Goal: Book appointment/travel/reservation: Book appointment/travel/reservation

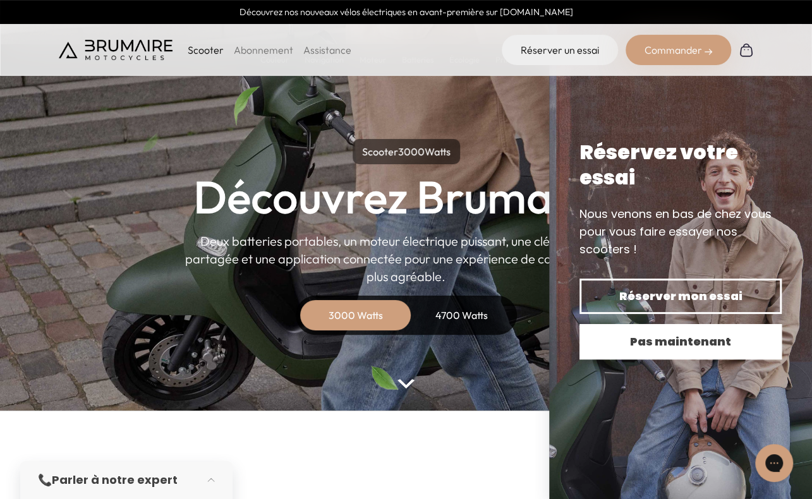
click at [655, 343] on span "Pas maintenant" at bounding box center [681, 342] width 158 height 18
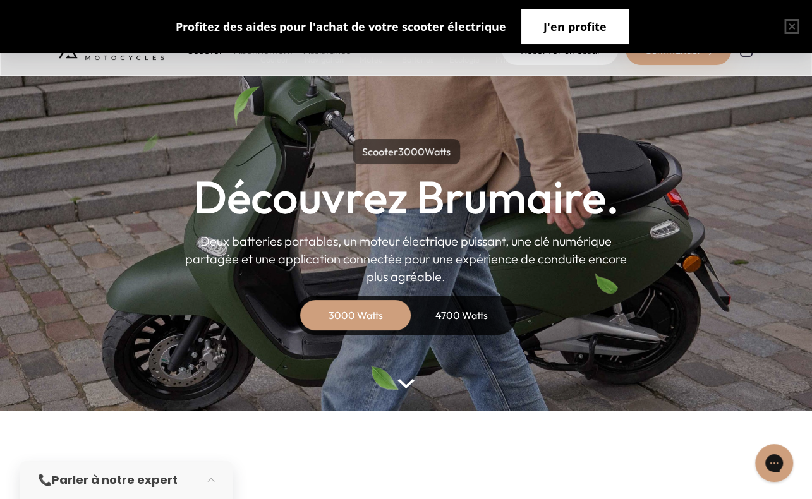
click at [596, 29] on span "J'en profite" at bounding box center [575, 27] width 63 height 18
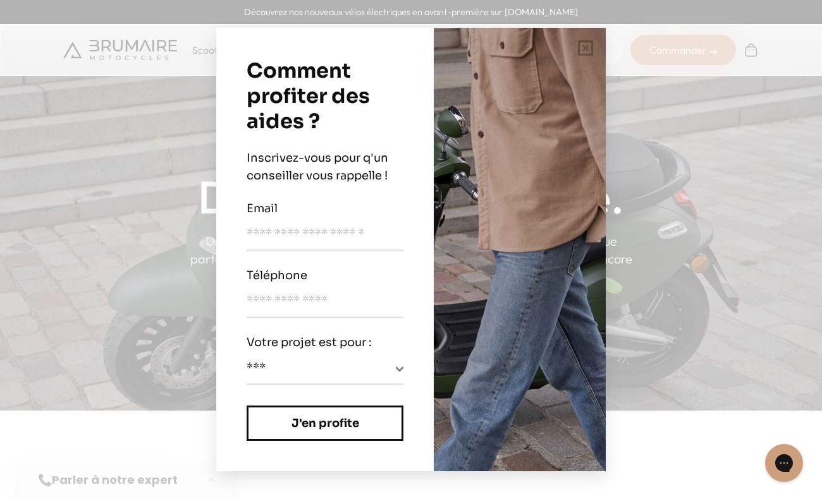
drag, startPoint x: 191, startPoint y: 356, endPoint x: 201, endPoint y: 312, distance: 44.6
click at [192, 355] on div "**********" at bounding box center [411, 249] width 822 height 499
click at [200, 234] on div "**********" at bounding box center [411, 249] width 822 height 499
click at [200, 236] on div "**********" at bounding box center [411, 249] width 822 height 499
click at [350, 362] on select "**********" at bounding box center [324, 371] width 157 height 25
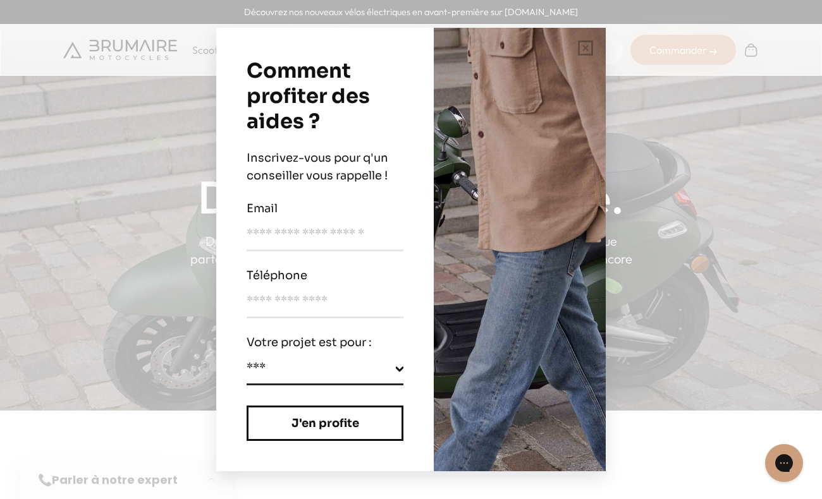
select select "********"
click at [246, 359] on select "**********" at bounding box center [324, 371] width 157 height 25
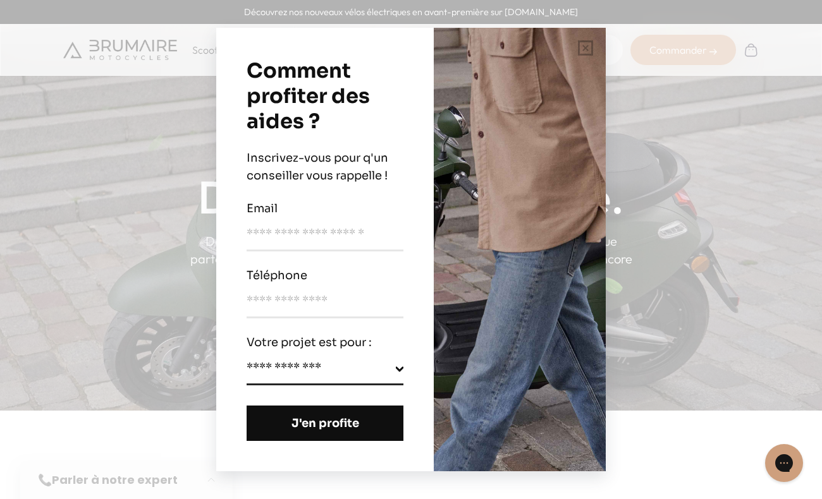
click at [332, 435] on button "J'en profite" at bounding box center [324, 423] width 157 height 35
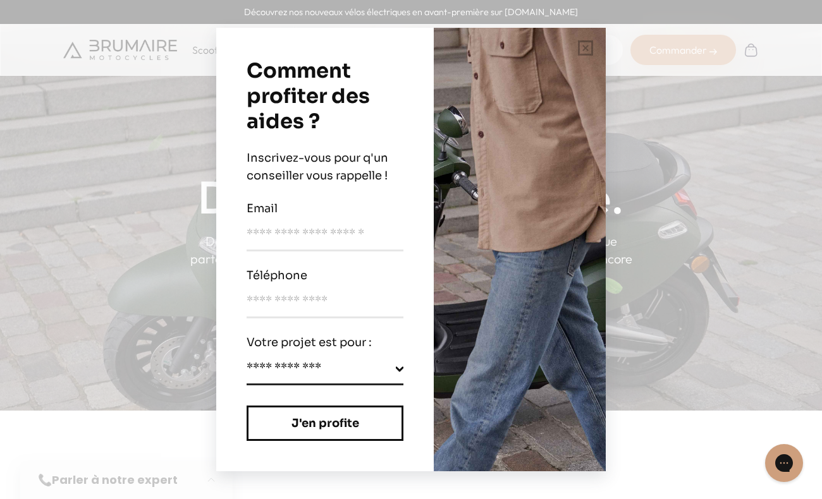
drag, startPoint x: 319, startPoint y: 292, endPoint x: 327, endPoint y: 270, distance: 23.8
click at [321, 286] on div "Téléphone" at bounding box center [324, 293] width 157 height 52
type input "**********"
click at [278, 229] on input "email" at bounding box center [324, 238] width 157 height 27
type input "**********"
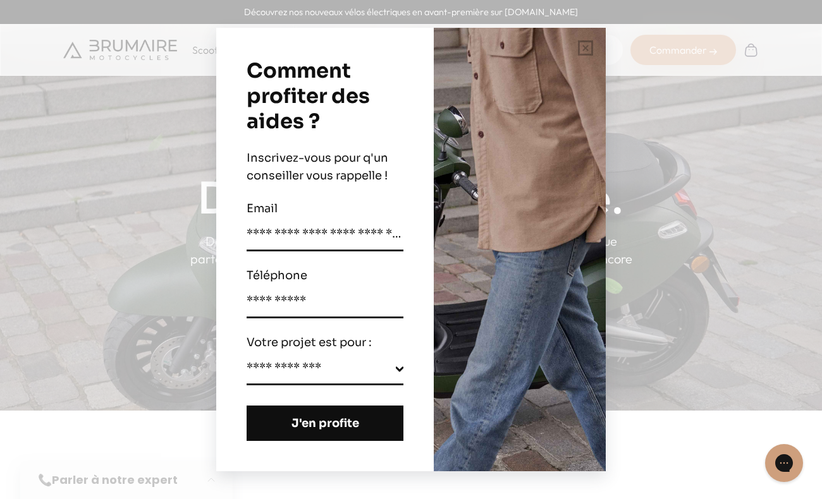
drag, startPoint x: 275, startPoint y: 436, endPoint x: 273, endPoint y: 427, distance: 9.7
click at [275, 435] on button "J'en profite" at bounding box center [324, 423] width 157 height 35
select select
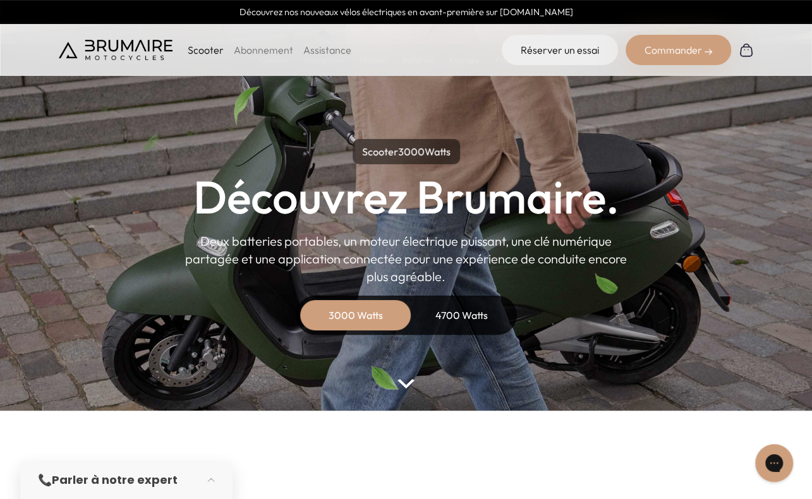
click at [460, 307] on div "4700 Watts" at bounding box center [461, 315] width 101 height 30
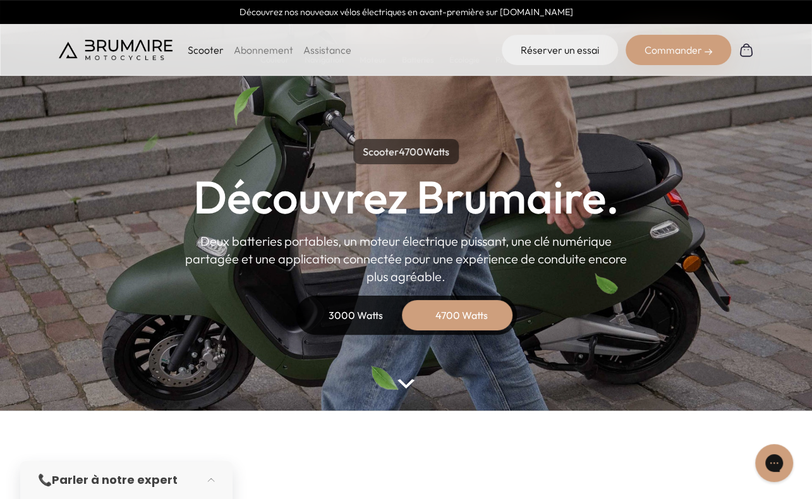
click at [350, 313] on div "3000 Watts" at bounding box center [355, 315] width 101 height 30
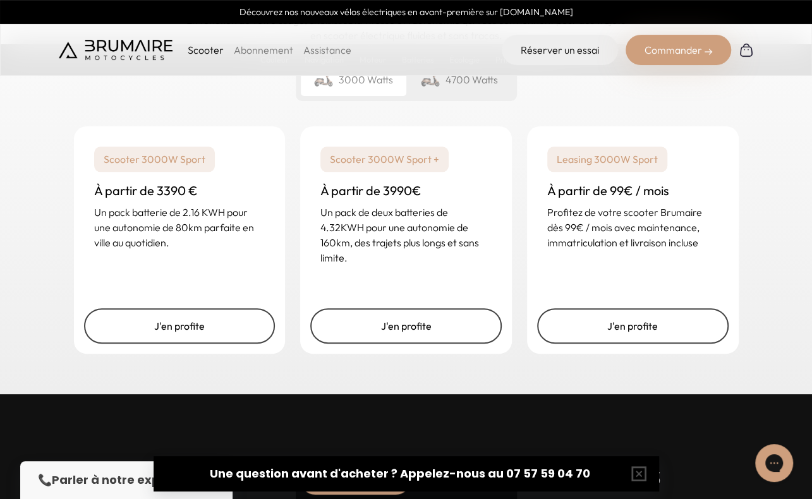
scroll to position [3084, 0]
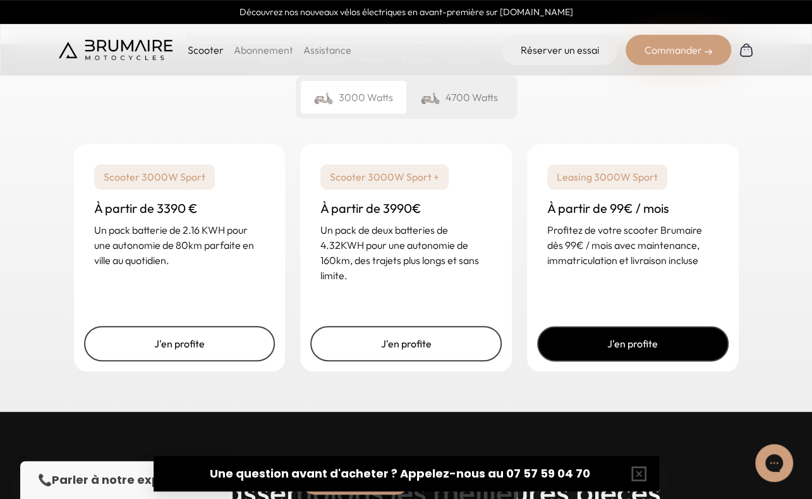
click at [686, 339] on link "J'en profite" at bounding box center [632, 343] width 191 height 35
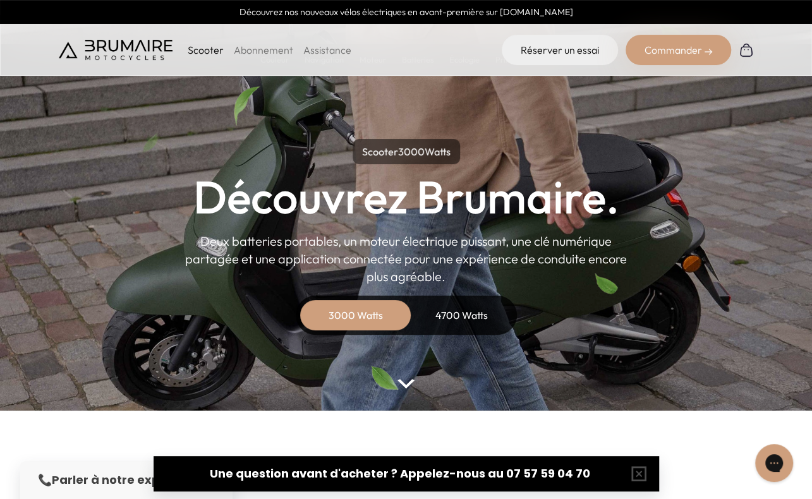
click at [282, 51] on link "Abonnement" at bounding box center [263, 50] width 59 height 13
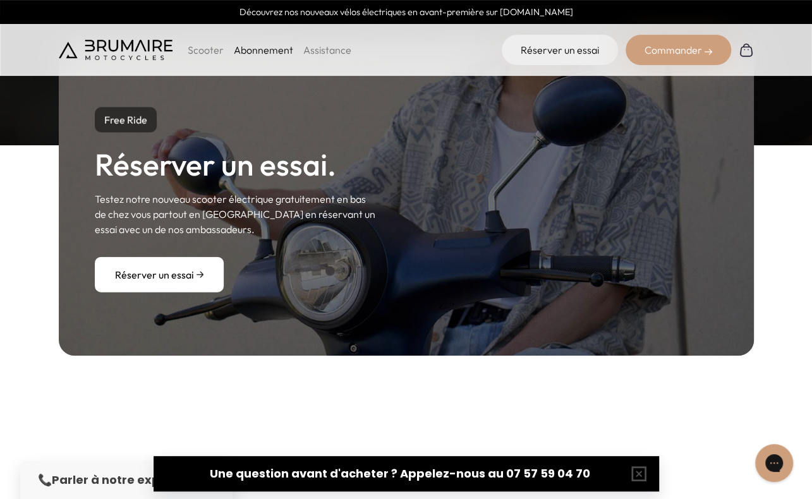
scroll to position [1327, 0]
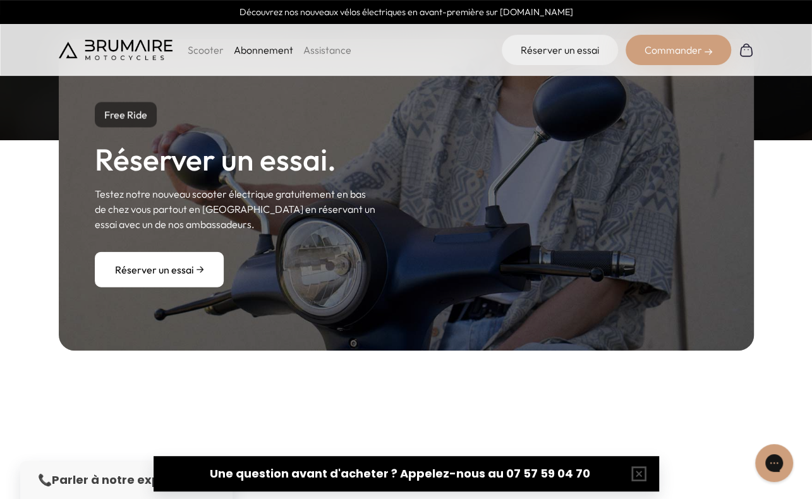
click at [171, 287] on div "Free Ride Réserver un essai. Testez notre nouveau scooter électrique gratuiteme…" at bounding box center [406, 195] width 695 height 312
click at [172, 284] on link "Réserver un essai" at bounding box center [159, 269] width 129 height 35
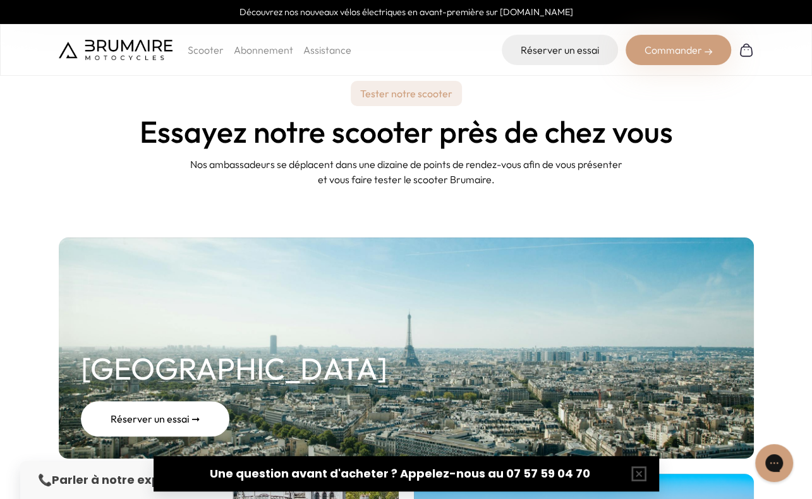
click at [130, 416] on div "Réserver un essai ➞" at bounding box center [155, 418] width 149 height 35
click at [175, 425] on div "Réserver un essai ➞" at bounding box center [155, 418] width 149 height 35
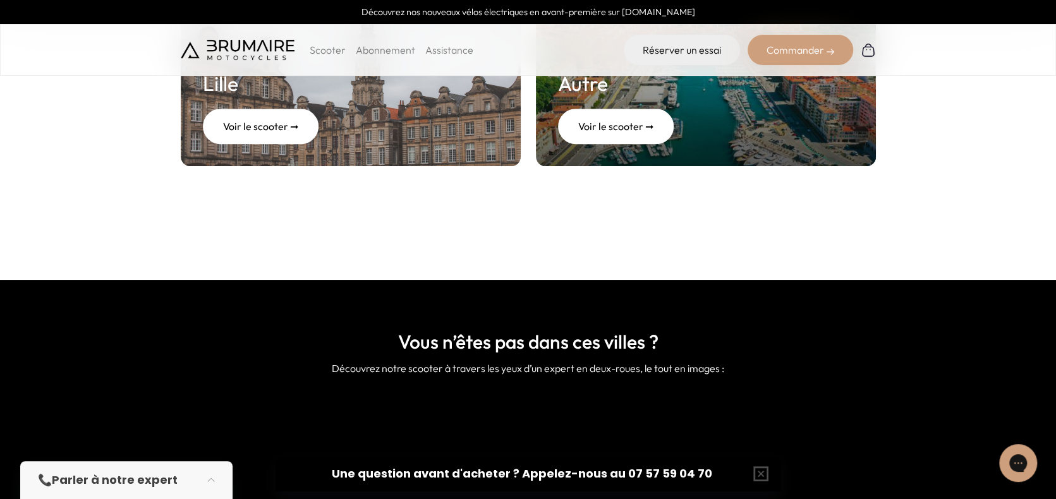
scroll to position [1179, 0]
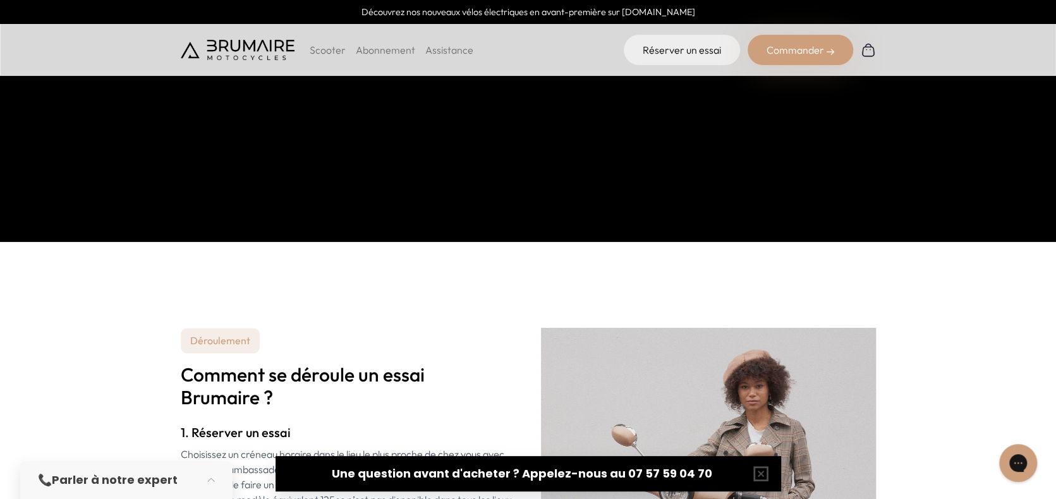
click at [145, 485] on strong "Parler à notre expert" at bounding box center [115, 480] width 126 height 16
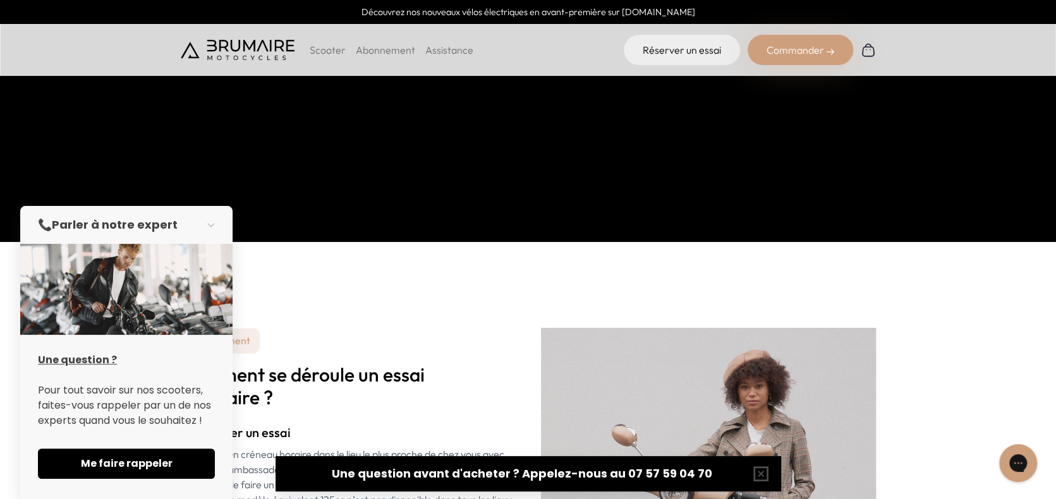
click at [445, 479] on strong "Une question avant d'acheter ? Appelez-nous au 07 57 59 04 70" at bounding box center [522, 474] width 380 height 16
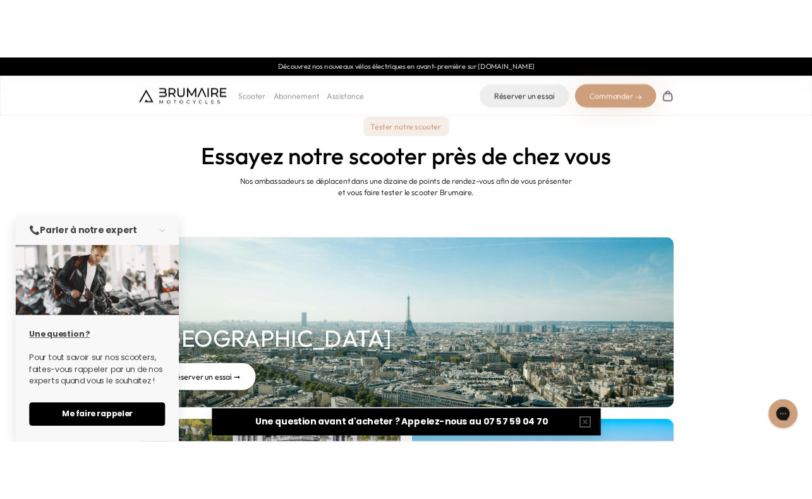
scroll to position [0, 0]
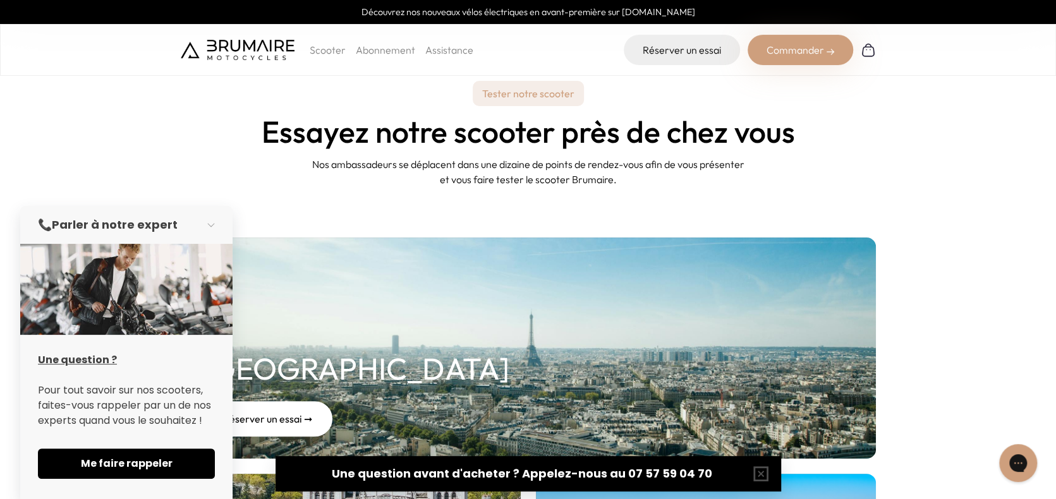
click at [449, 52] on link "Assistance" at bounding box center [449, 50] width 48 height 13
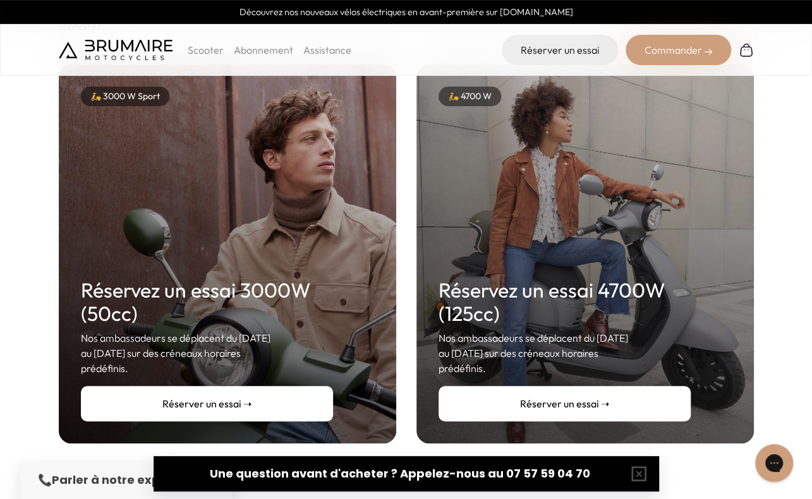
scroll to position [181, 0]
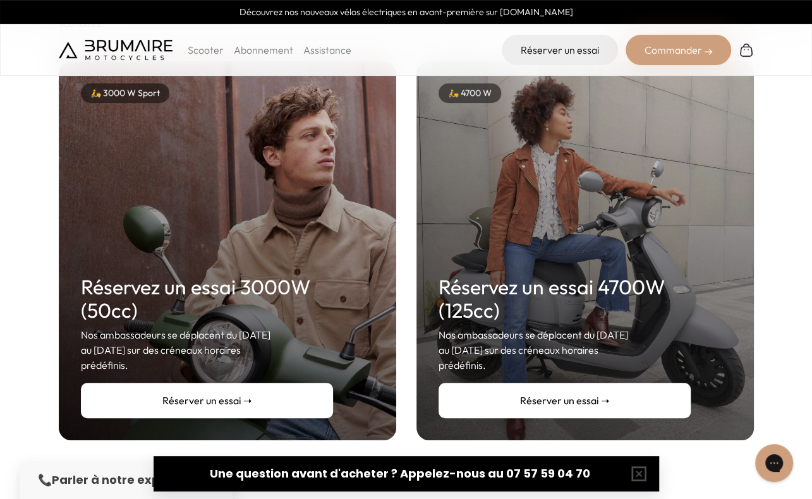
click at [286, 391] on link "Réserver un essai ➝" at bounding box center [207, 400] width 252 height 35
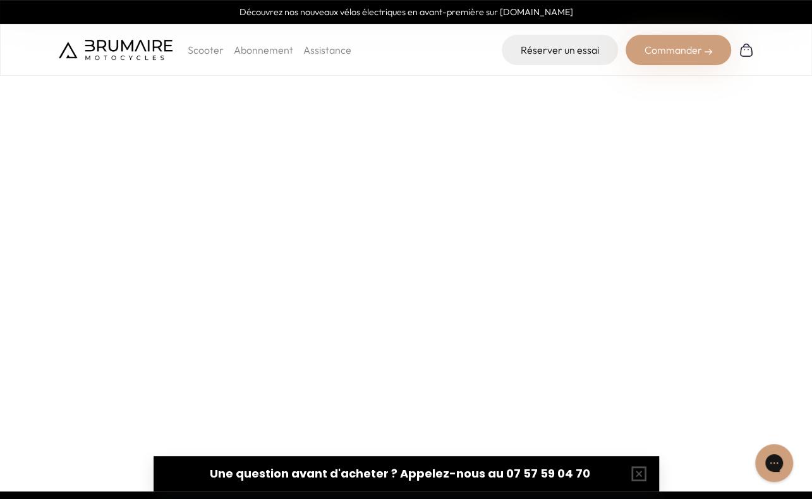
scroll to position [212, 0]
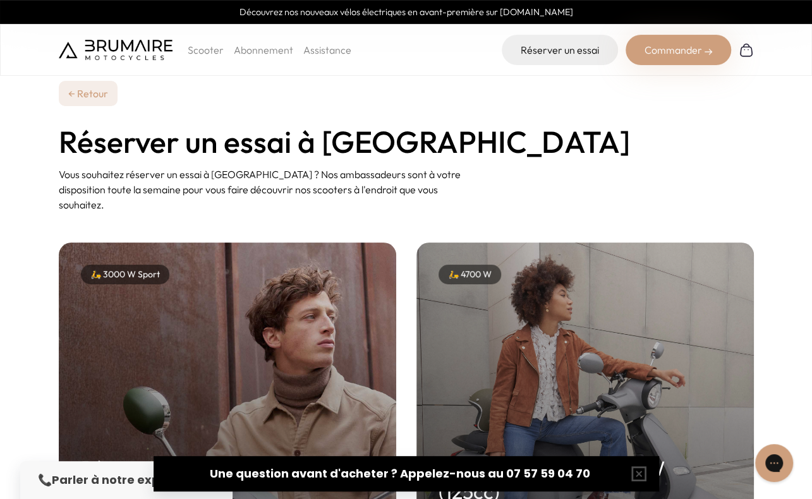
click at [203, 50] on p "Scooter" at bounding box center [206, 49] width 36 height 15
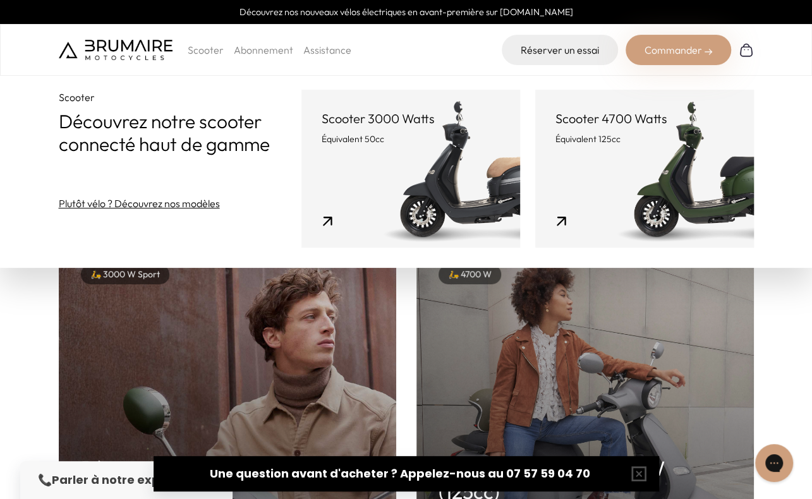
click at [187, 207] on link "Plutôt vélo ? Découvrez nos modèles" at bounding box center [139, 203] width 161 height 15
click at [204, 44] on p "Scooter" at bounding box center [206, 49] width 36 height 15
click at [203, 47] on p "Scooter" at bounding box center [206, 49] width 36 height 15
drag, startPoint x: 203, startPoint y: 47, endPoint x: 202, endPoint y: 54, distance: 7.1
click at [202, 54] on p "Scooter" at bounding box center [206, 49] width 36 height 15
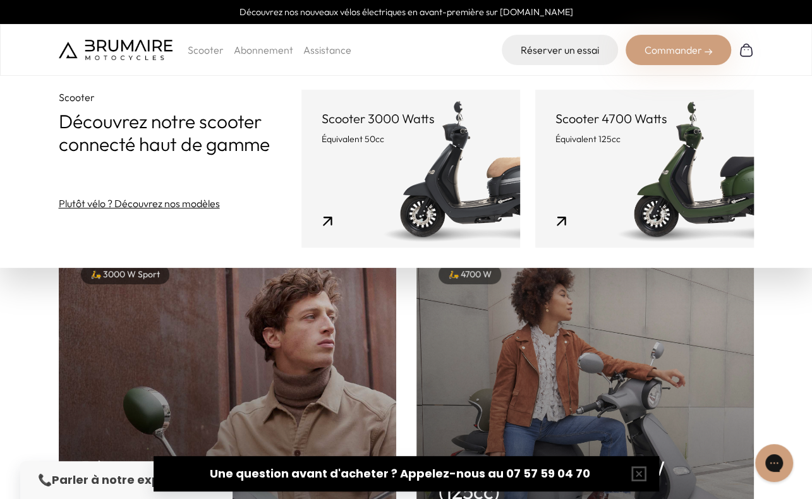
drag, startPoint x: 199, startPoint y: 82, endPoint x: 215, endPoint y: 73, distance: 18.4
click at [200, 82] on div "Scooter Découvrez notre scooter connecté haut de gamme Plutôt vélo ? Découvrez …" at bounding box center [406, 134] width 812 height 268
click at [218, 49] on p "Scooter" at bounding box center [206, 49] width 36 height 15
copy p "e"
drag, startPoint x: 279, startPoint y: 127, endPoint x: 703, endPoint y: 73, distance: 426.8
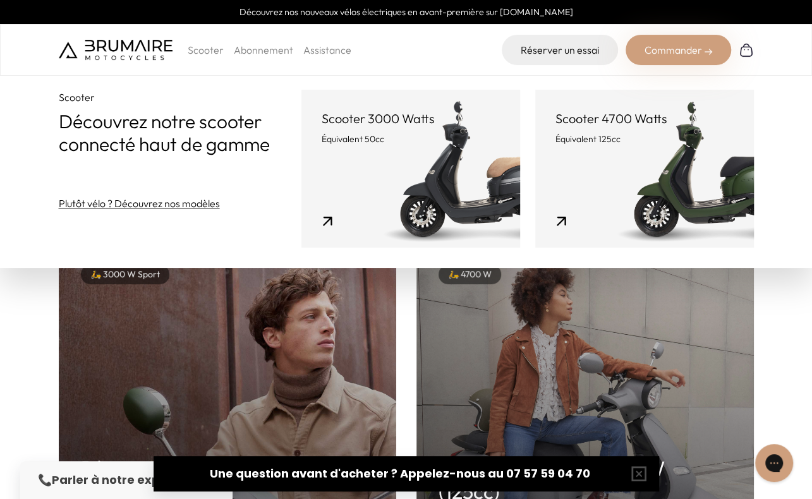
click at [286, 124] on p "Découvrez notre scooter connecté haut de gamme" at bounding box center [180, 133] width 243 height 46
click at [555, 54] on link "Réserver un essai" at bounding box center [560, 50] width 116 height 30
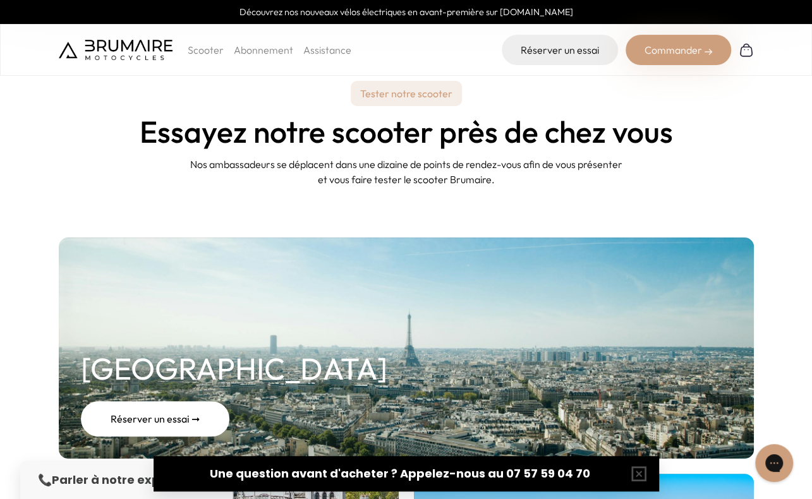
click at [204, 413] on div "Réserver un essai ➞" at bounding box center [155, 418] width 149 height 35
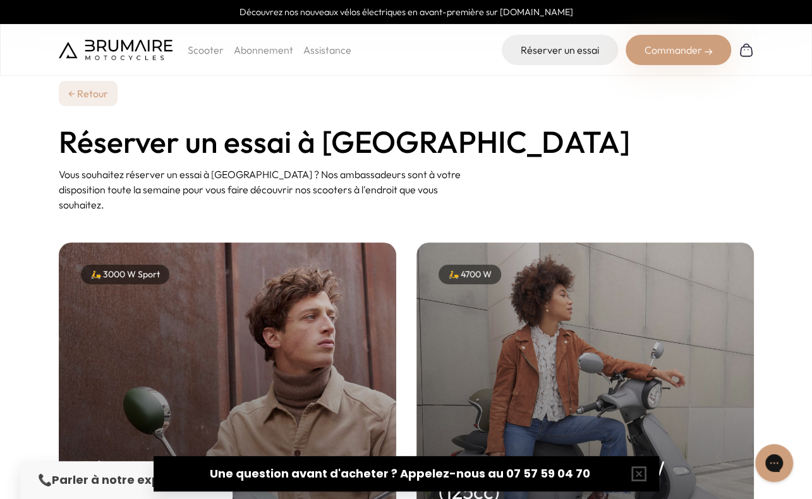
click at [335, 301] on div "🛵 3000 W Sport Réservez un essai 3000W (50cc) Nos ambassadeurs se déplacent du …" at bounding box center [227, 432] width 337 height 379
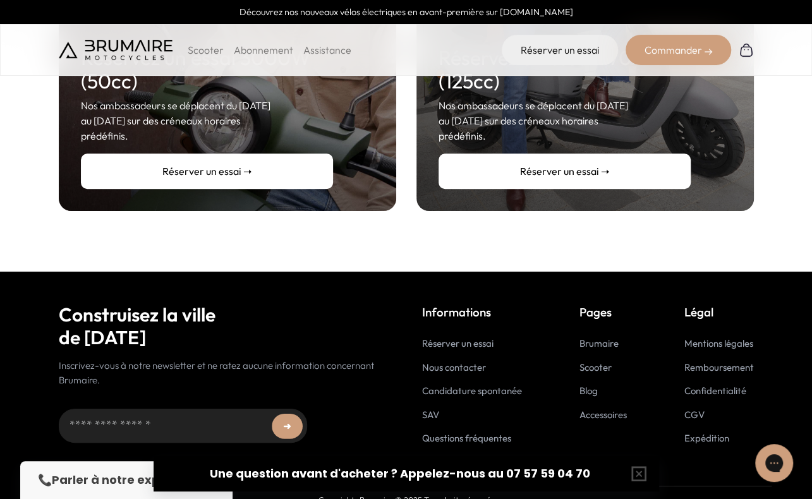
click at [286, 155] on link "Réserver un essai ➝" at bounding box center [207, 171] width 252 height 35
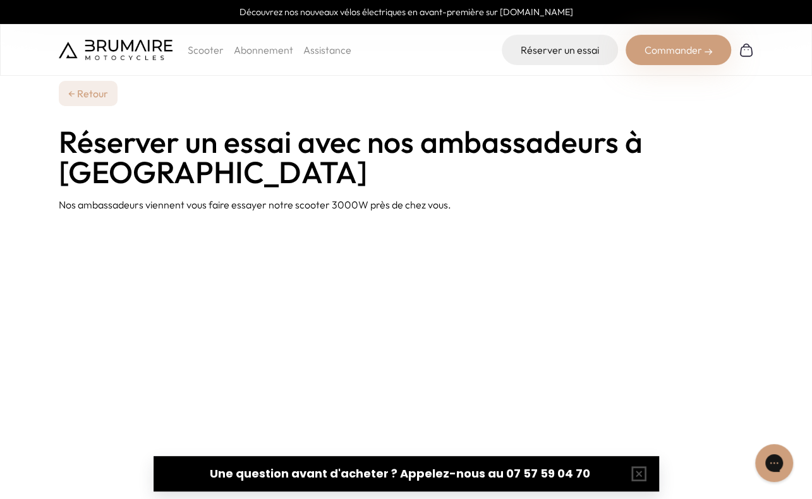
scroll to position [415, 0]
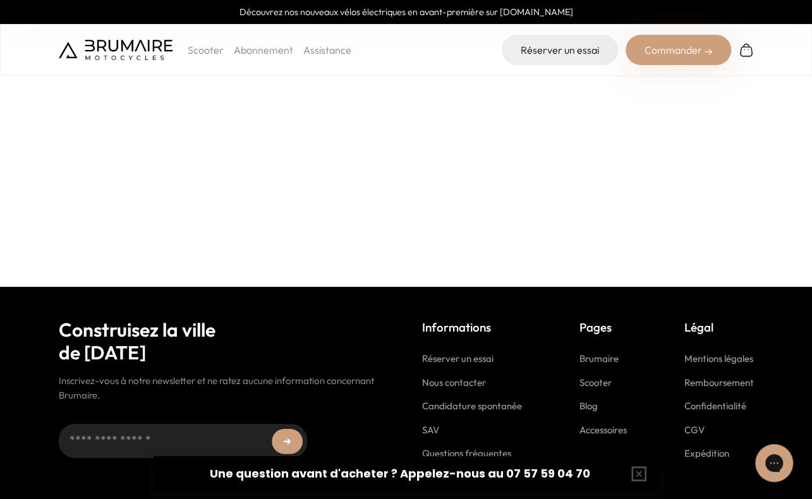
click at [464, 377] on link "Nous contacter" at bounding box center [454, 383] width 64 height 12
click at [596, 377] on link "Scooter" at bounding box center [596, 383] width 32 height 12
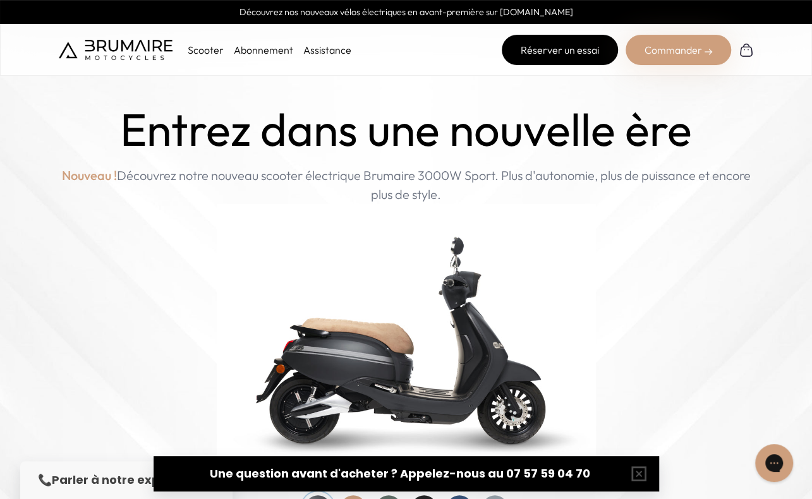
click at [594, 49] on link "Réserver un essai" at bounding box center [560, 50] width 116 height 30
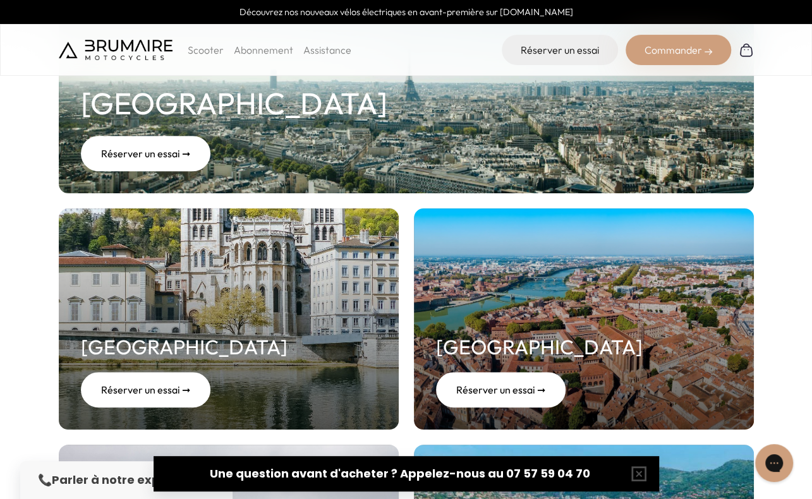
scroll to position [274, 0]
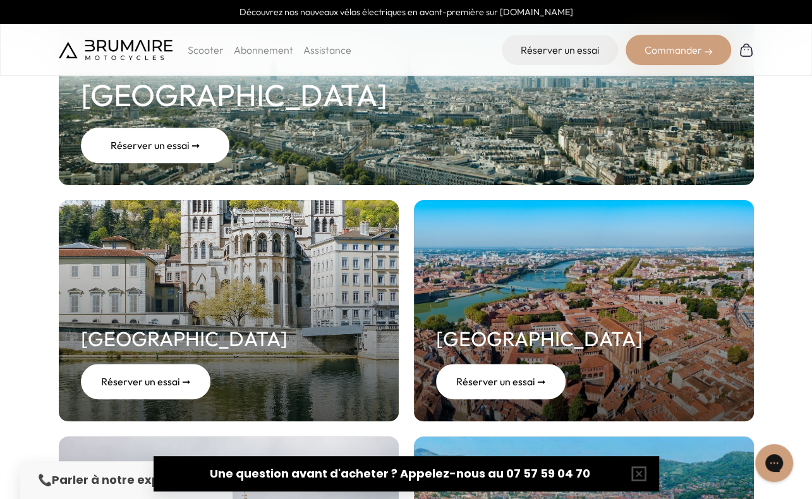
click at [125, 146] on div "Réserver un essai ➞" at bounding box center [155, 145] width 149 height 35
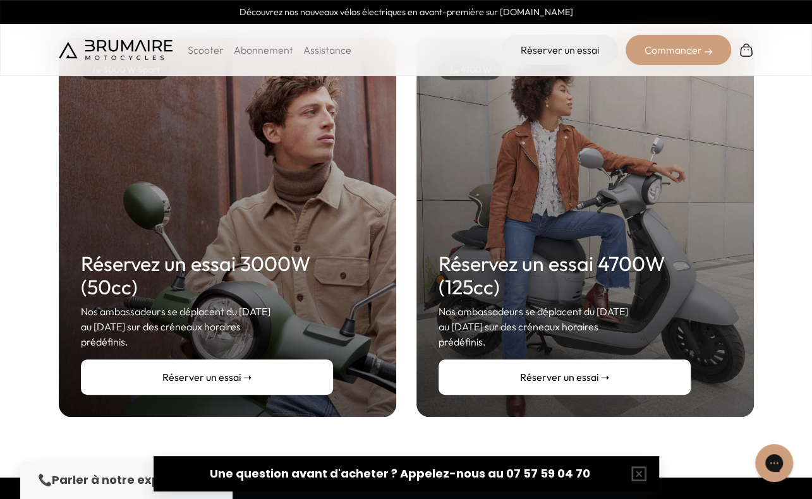
scroll to position [190, 0]
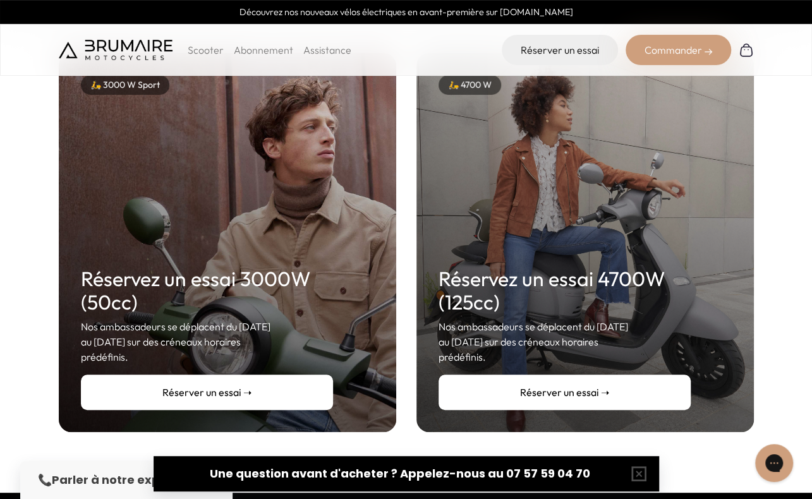
click at [264, 386] on link "Réserver un essai ➝" at bounding box center [207, 392] width 252 height 35
